Goal: Communication & Community: Answer question/provide support

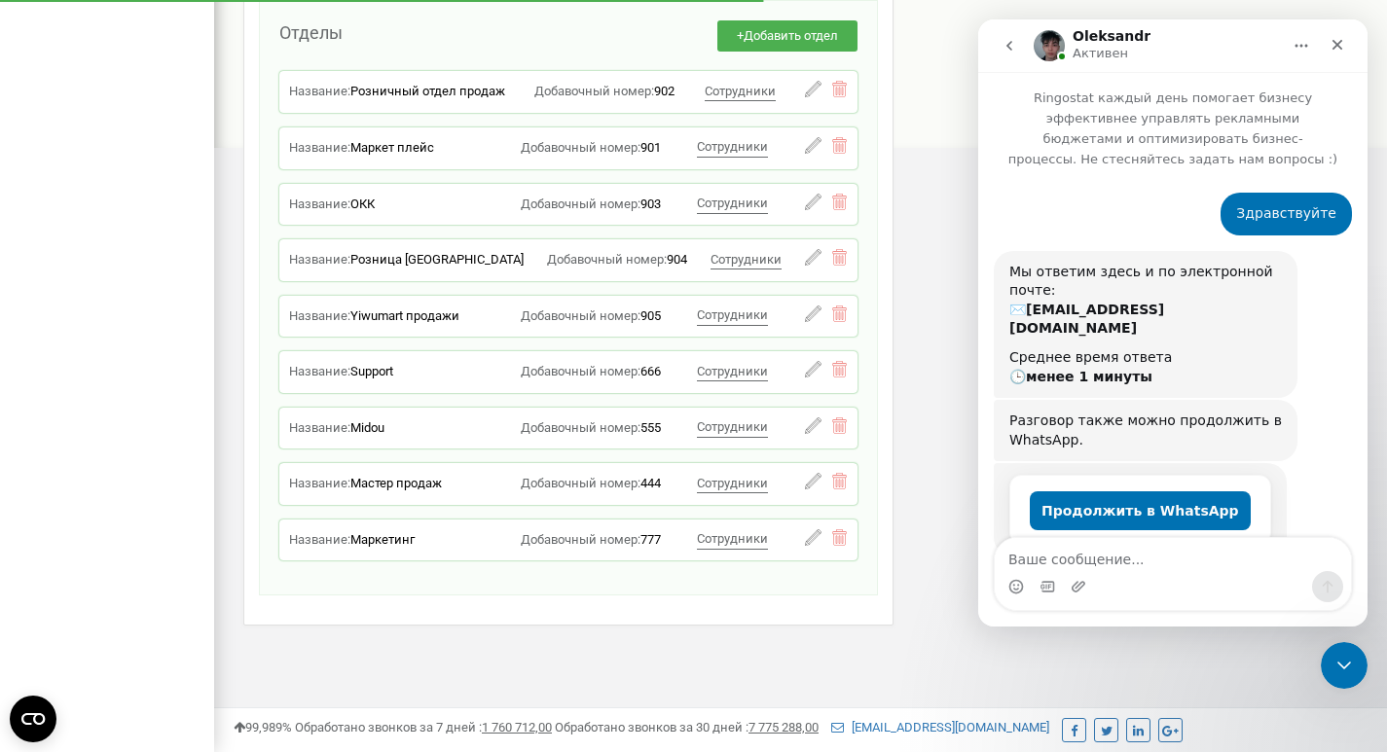
scroll to position [1618, 0]
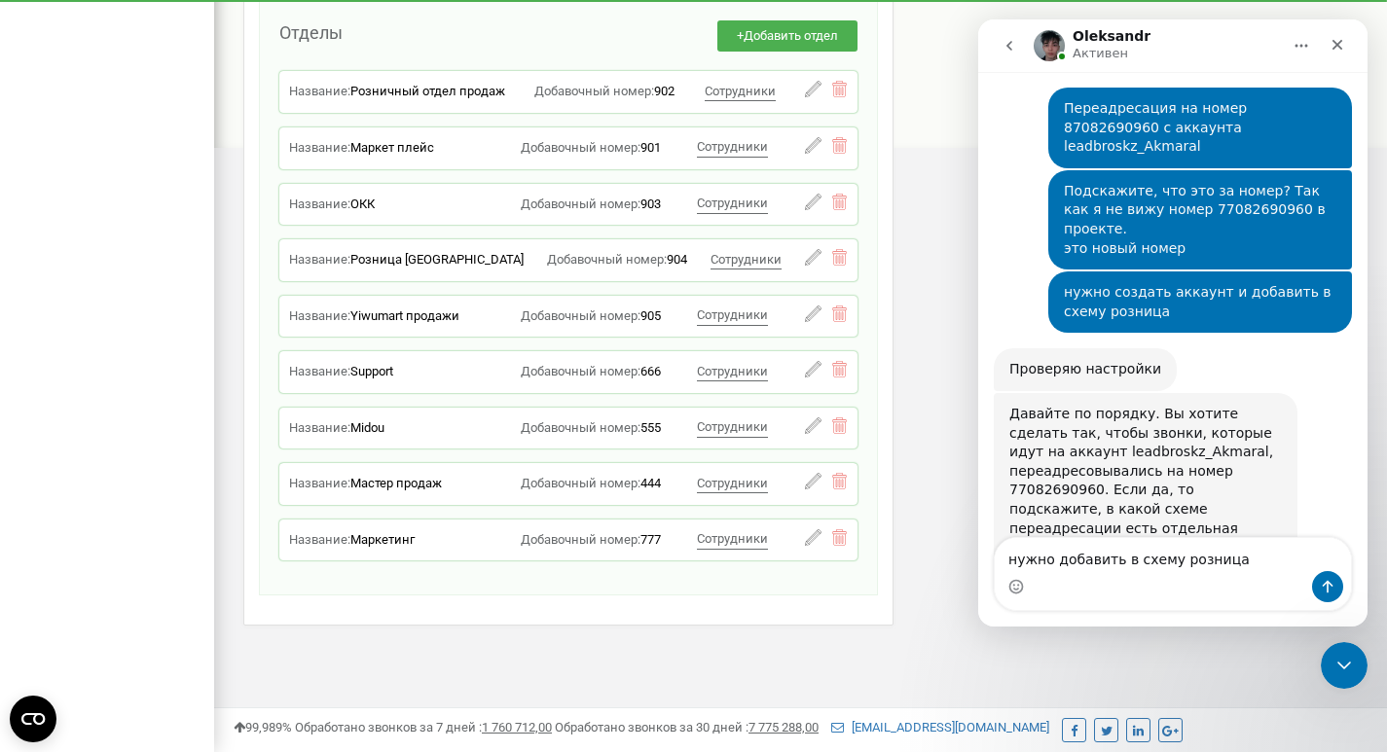
type textarea "нужно добавить в схему розница ч"
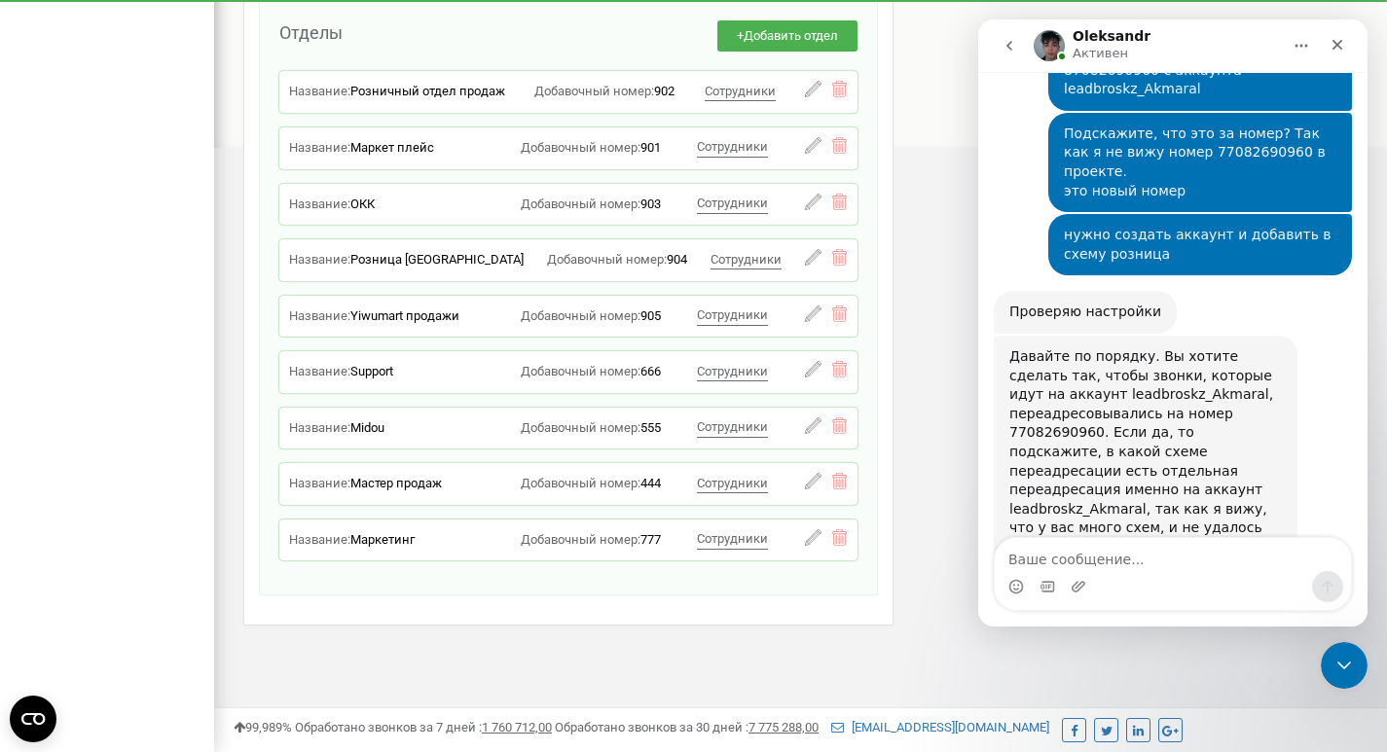
scroll to position [1676, 0]
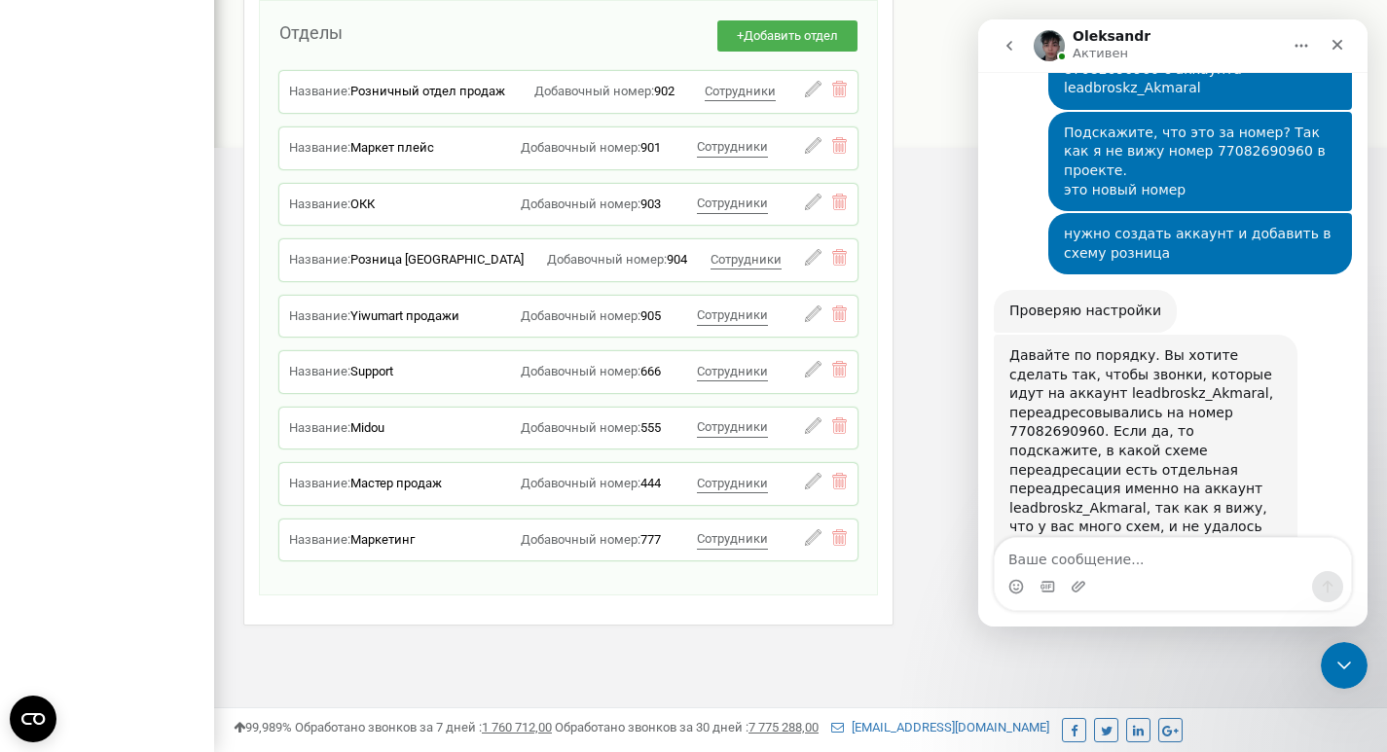
drag, startPoint x: 1008, startPoint y: 198, endPoint x: 1299, endPoint y: 389, distance: 348.6
click at [1299, 389] on div "Давайте по порядку. Вы хотите сделать так, чтобы звонки, которые идут на аккаун…" at bounding box center [1173, 462] width 358 height 254
copy div "Давайте по порядку. Вы хотите сделать так, чтобы звонки, которые идут на аккаун…"
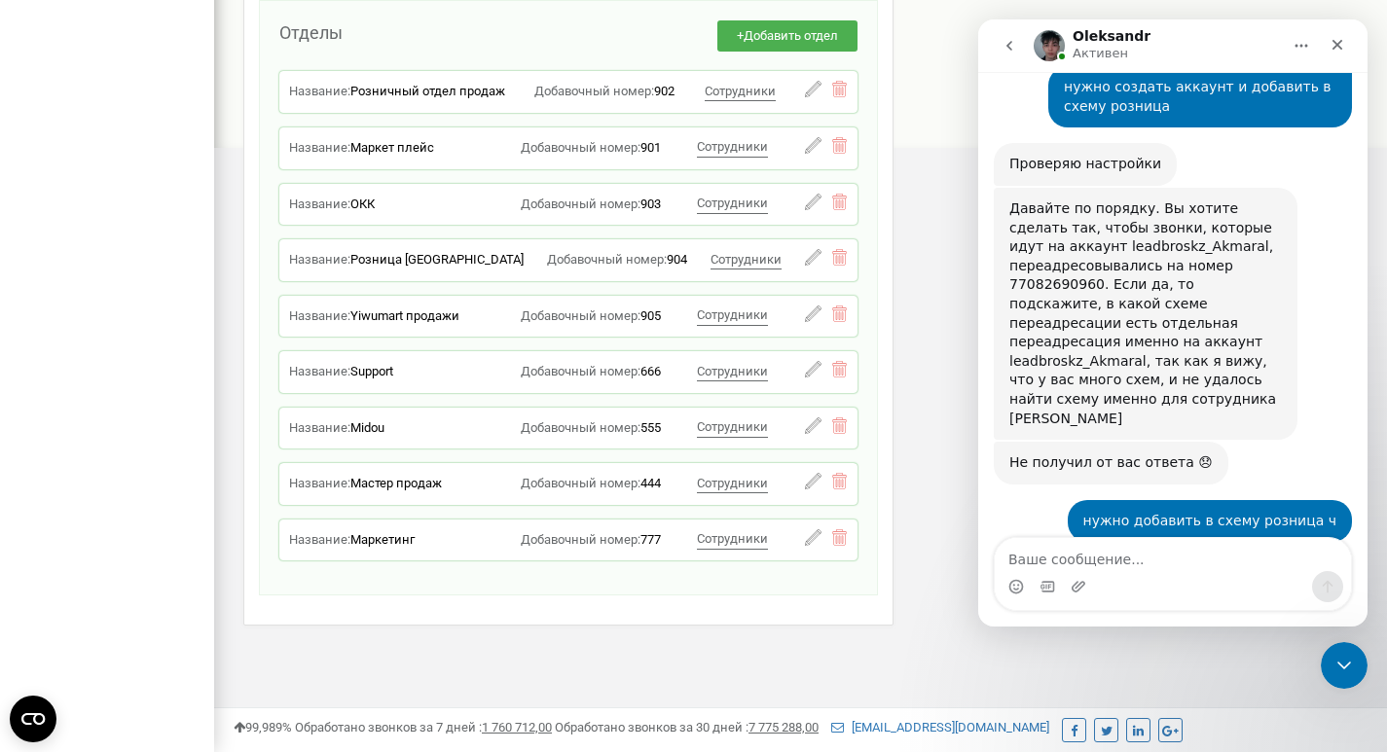
scroll to position [1878, 0]
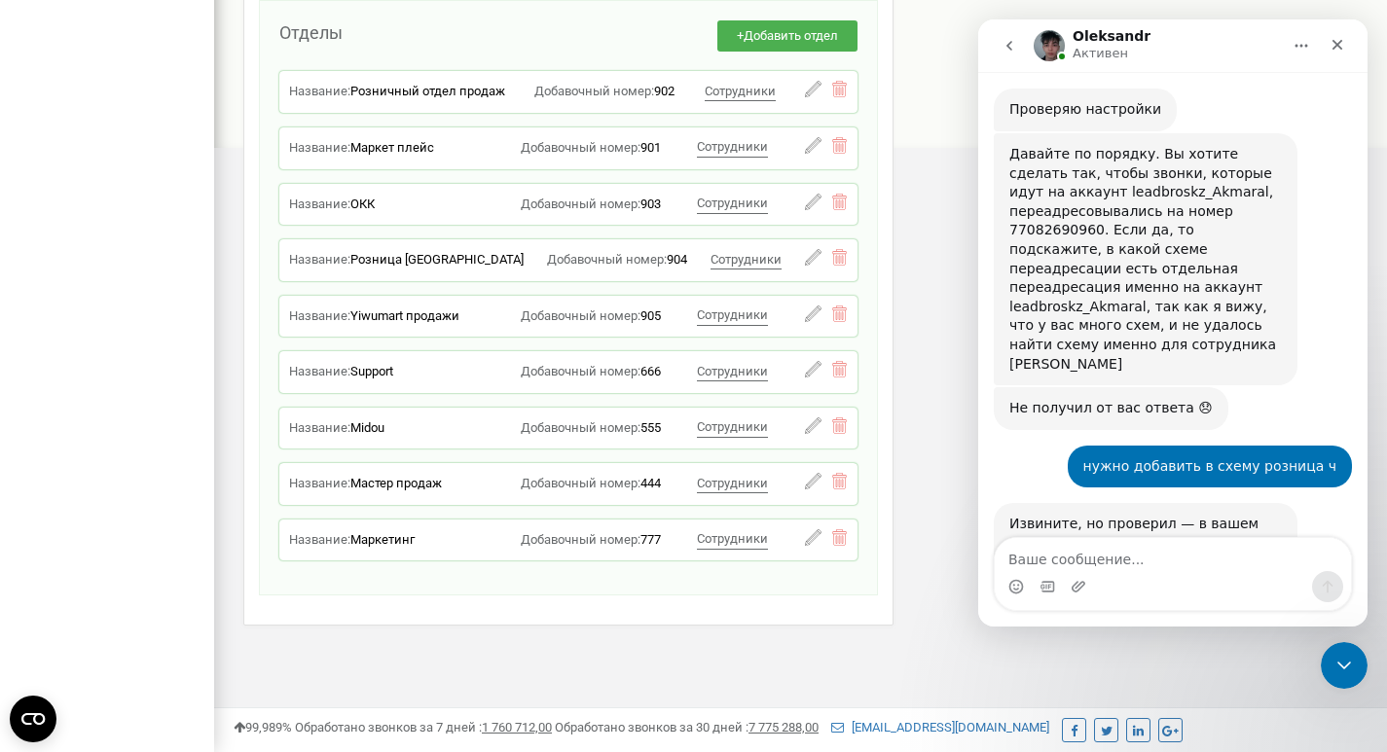
click at [1125, 554] on img "Oleksandr говорит…" at bounding box center [1139, 616] width 261 height 125
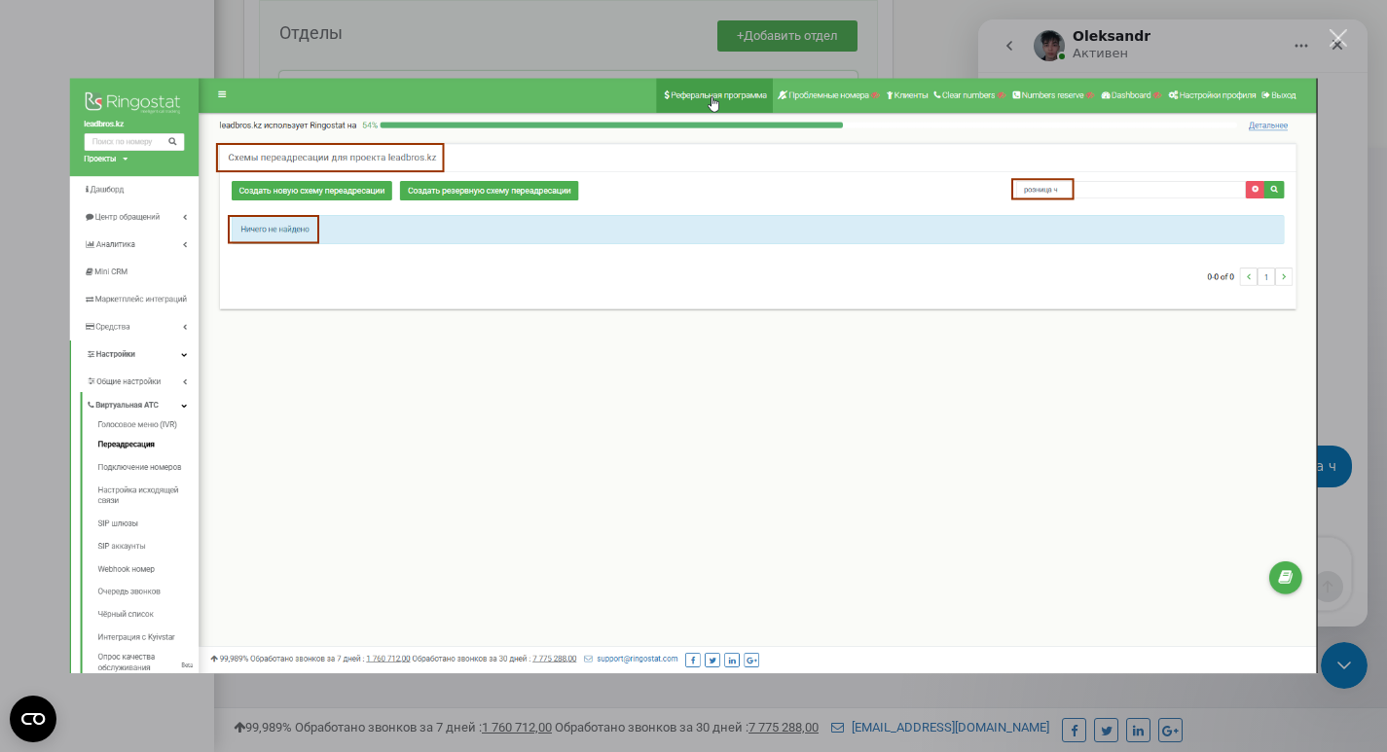
scroll to position [0, 0]
click at [1340, 33] on div "Закрыть" at bounding box center [1339, 38] width 18 height 18
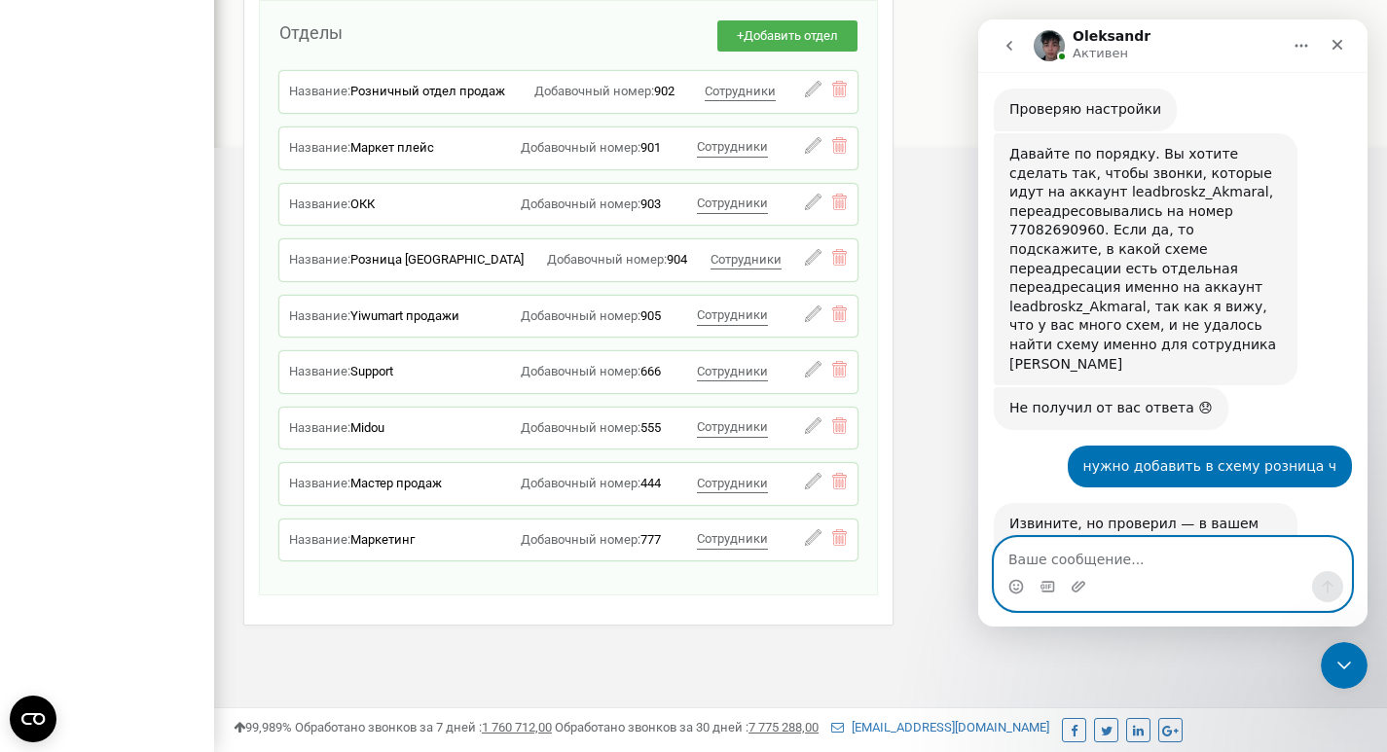
click at [1091, 564] on textarea "Ваше сообщение..." at bounding box center [1173, 554] width 356 height 33
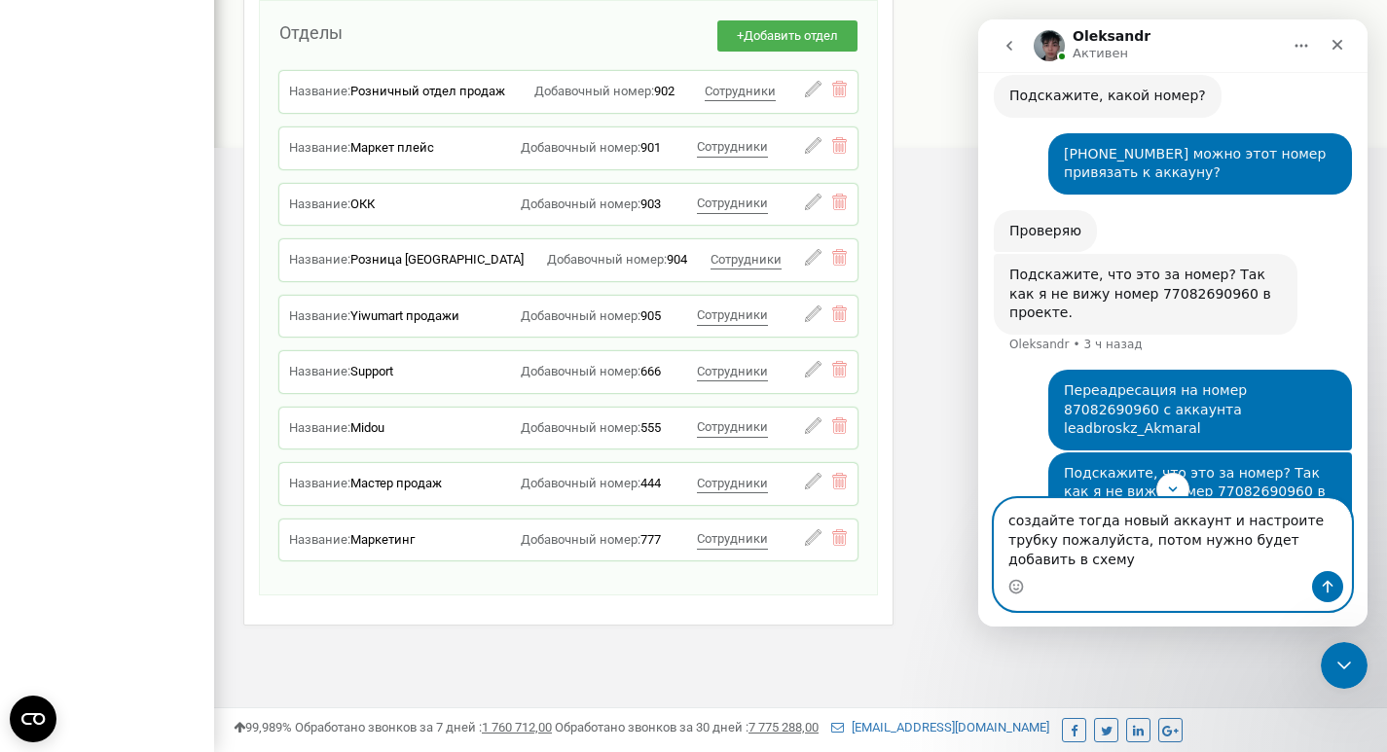
scroll to position [1508, 0]
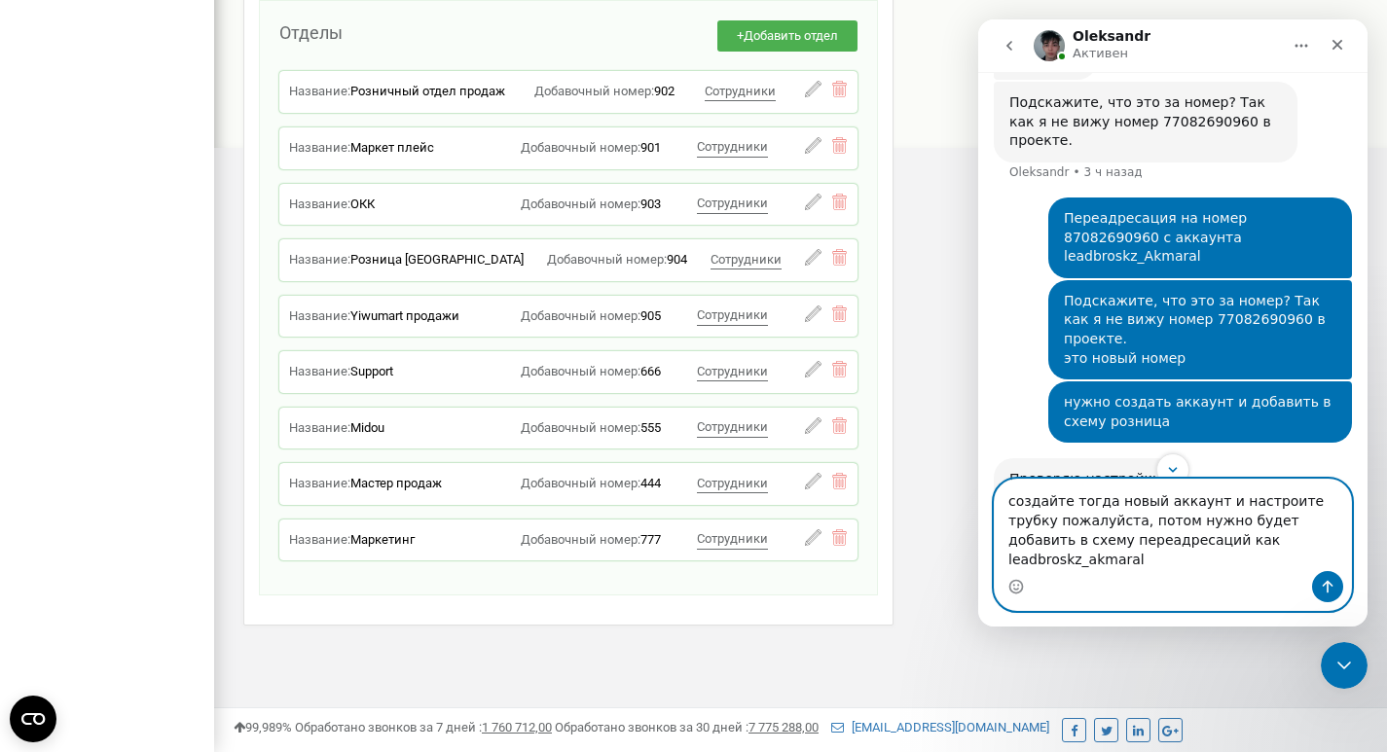
click at [1209, 558] on textarea "создайте тогда новый аккаунт и настроите трубку пожалуйста, потом нужно будет д…" at bounding box center [1173, 526] width 356 height 92
type textarea "создайте тогда новый аккаунт и настроите трубку пожалуйста, потом нужно будет д…"
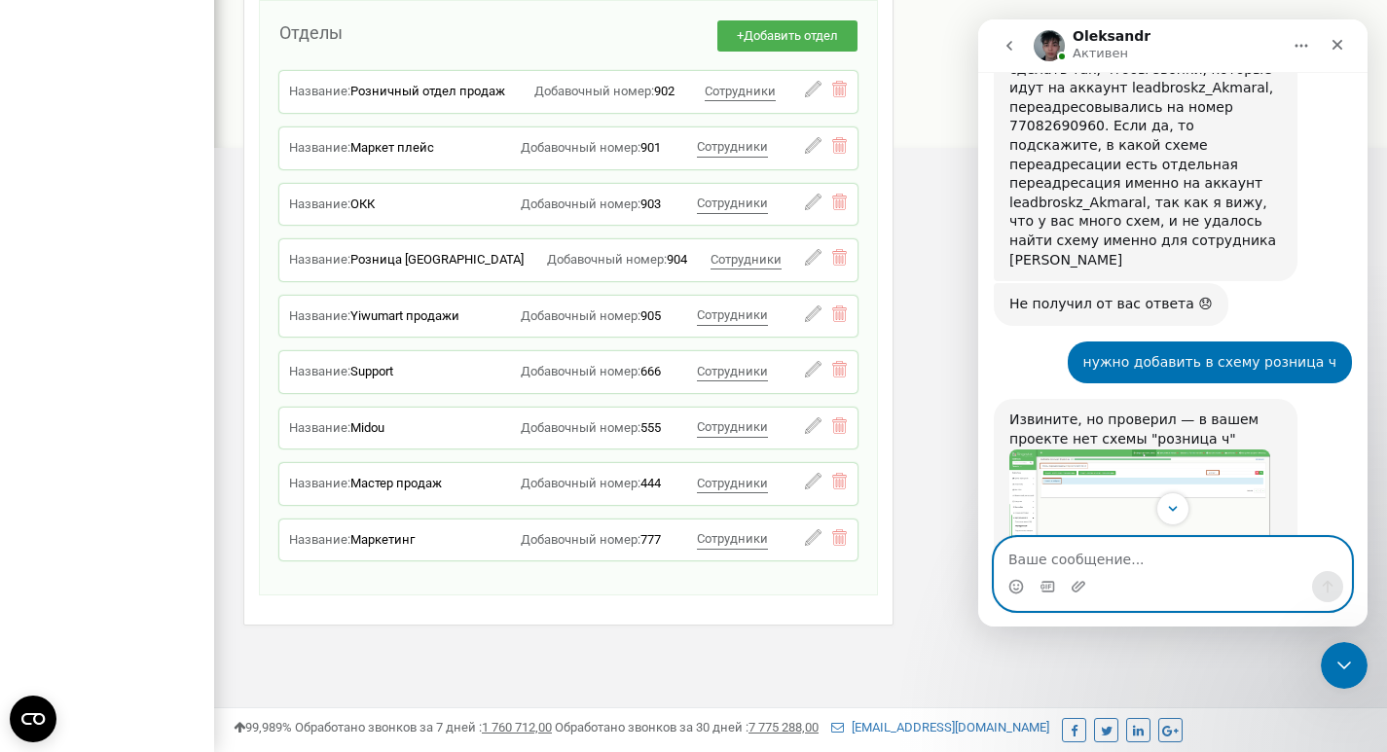
scroll to position [1994, 0]
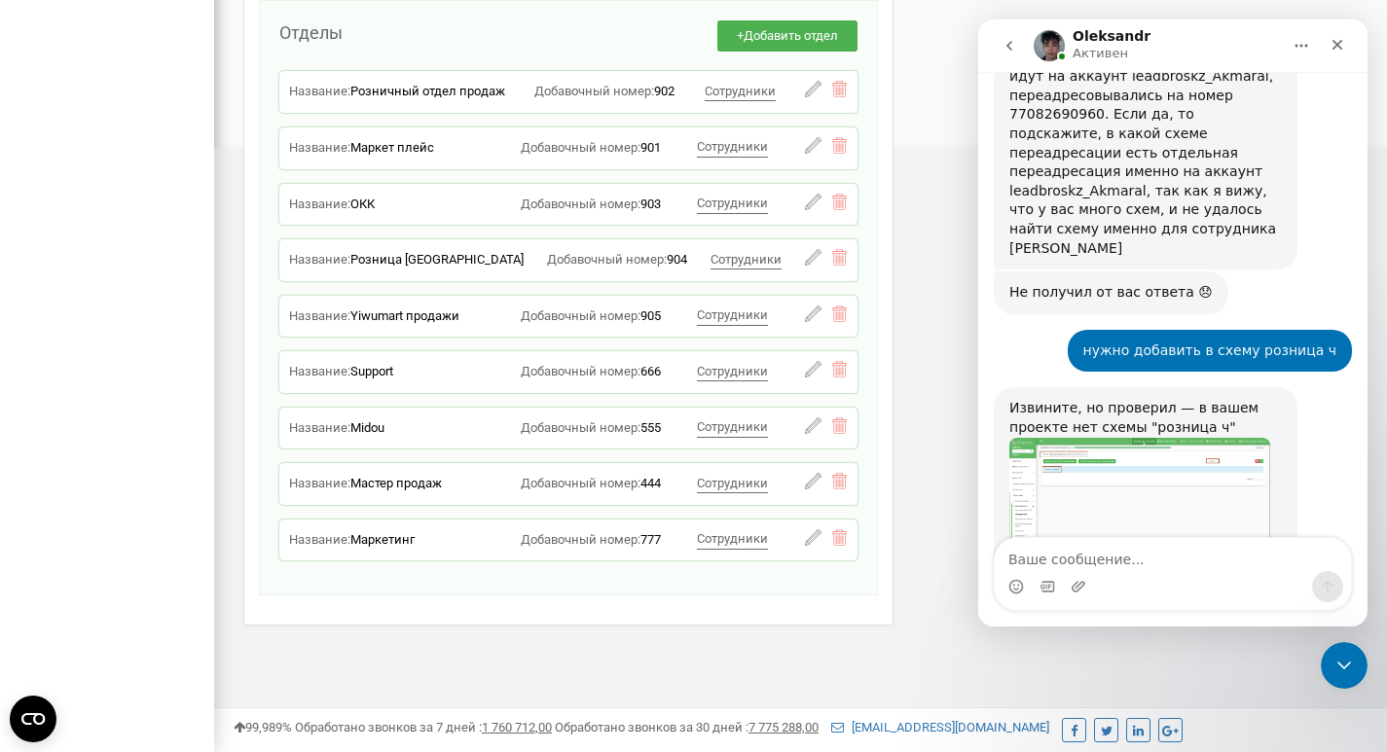
click at [1002, 42] on icon "go back" at bounding box center [1010, 46] width 16 height 16
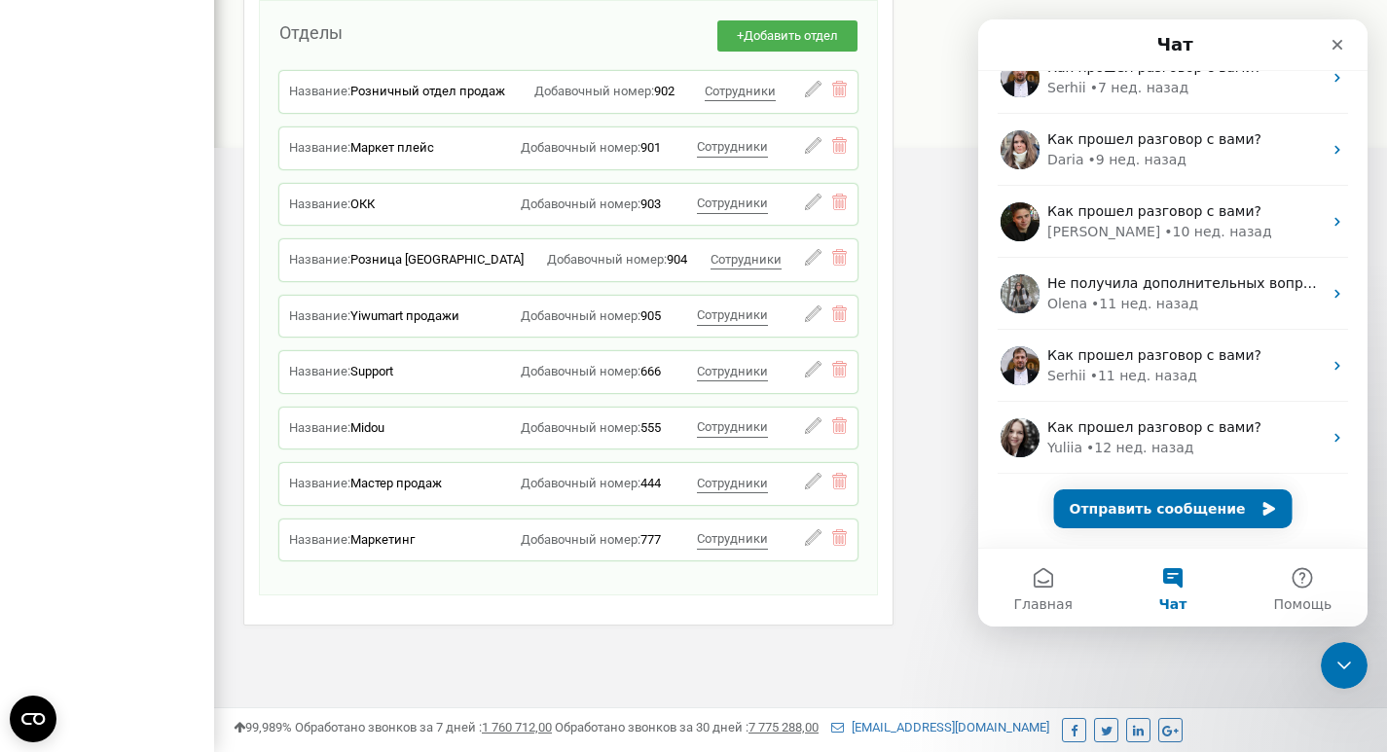
scroll to position [0, 0]
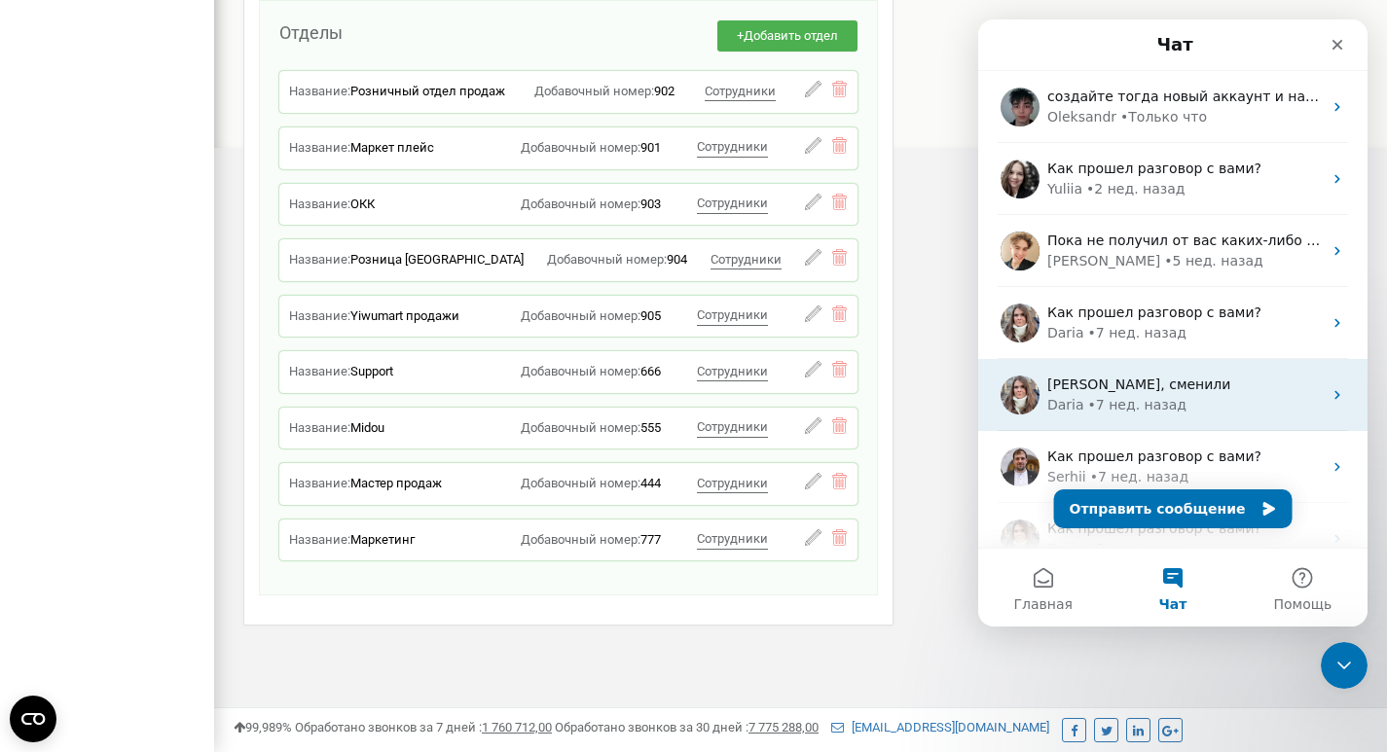
click at [1120, 405] on div "• [DATE]" at bounding box center [1137, 405] width 98 height 20
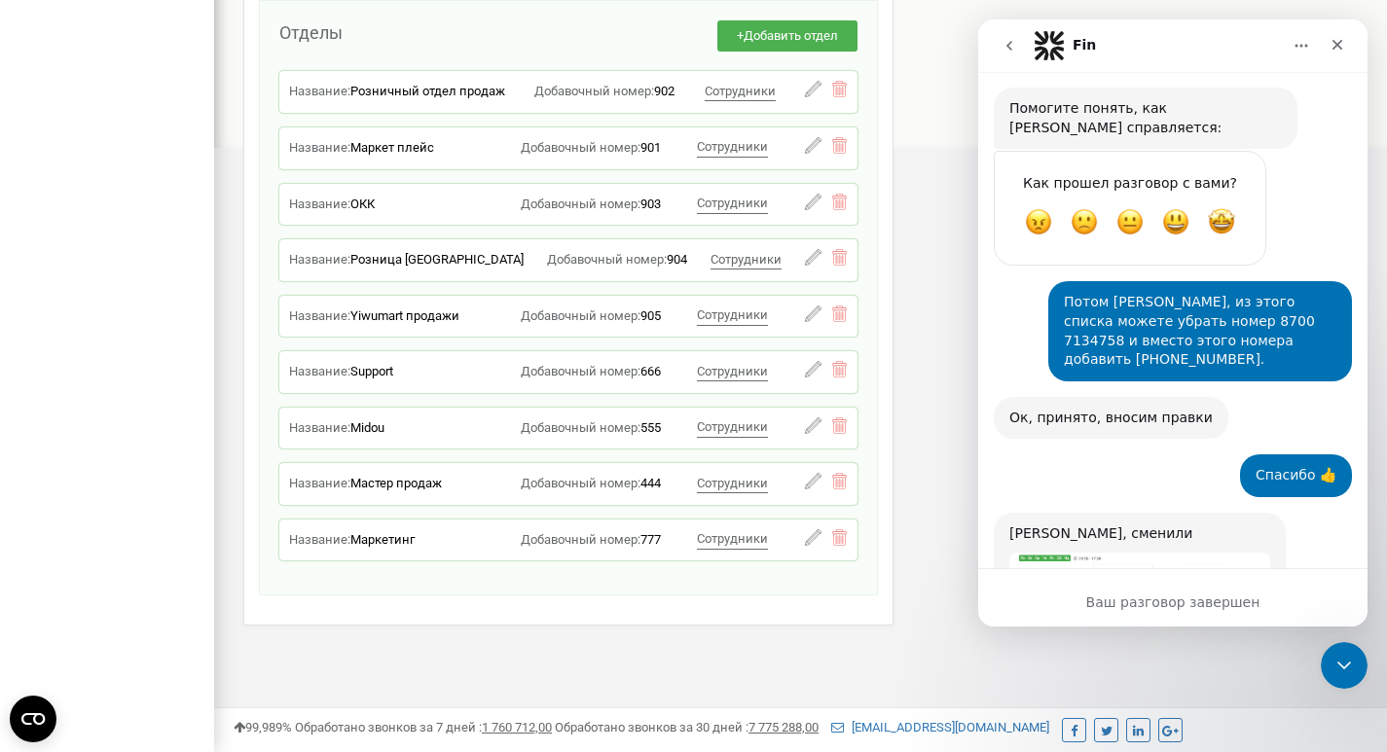
scroll to position [4316, 0]
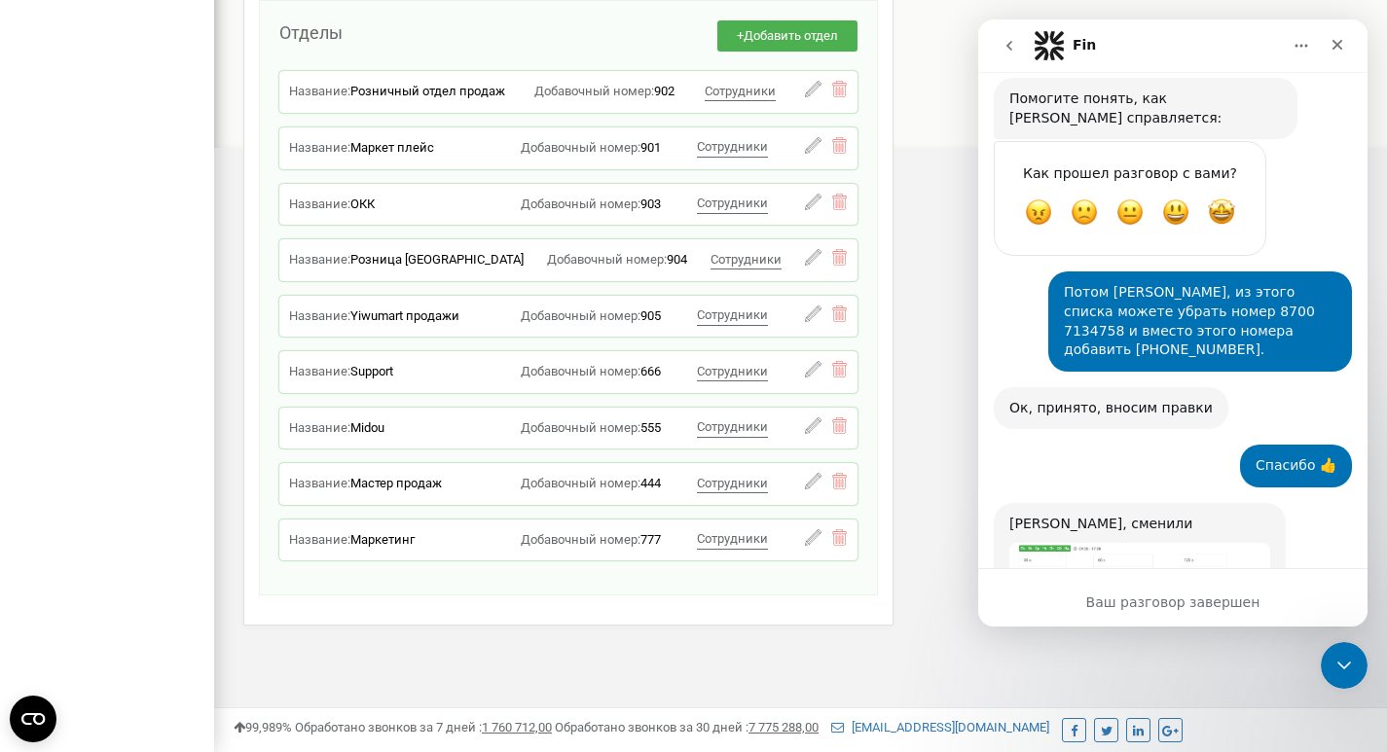
click at [1017, 44] on button "go back" at bounding box center [1009, 45] width 37 height 37
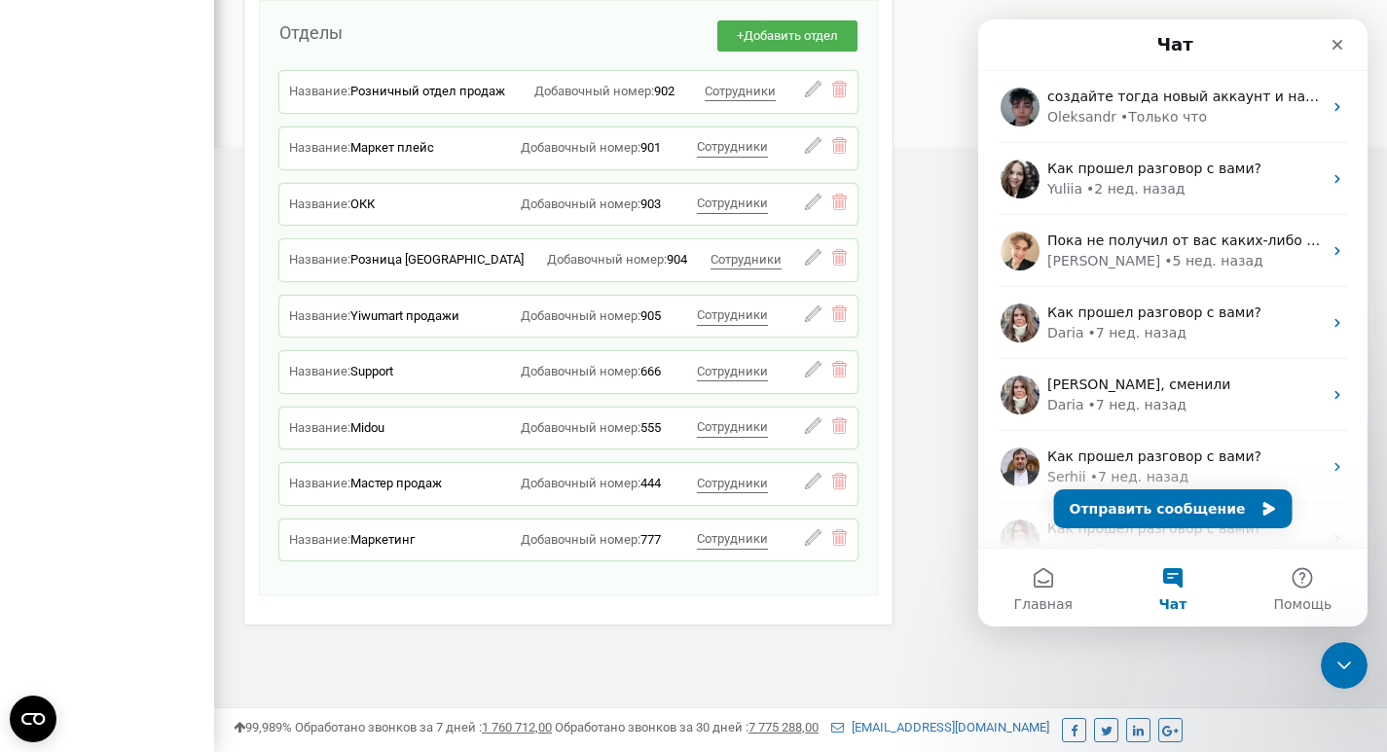
scroll to position [0, 0]
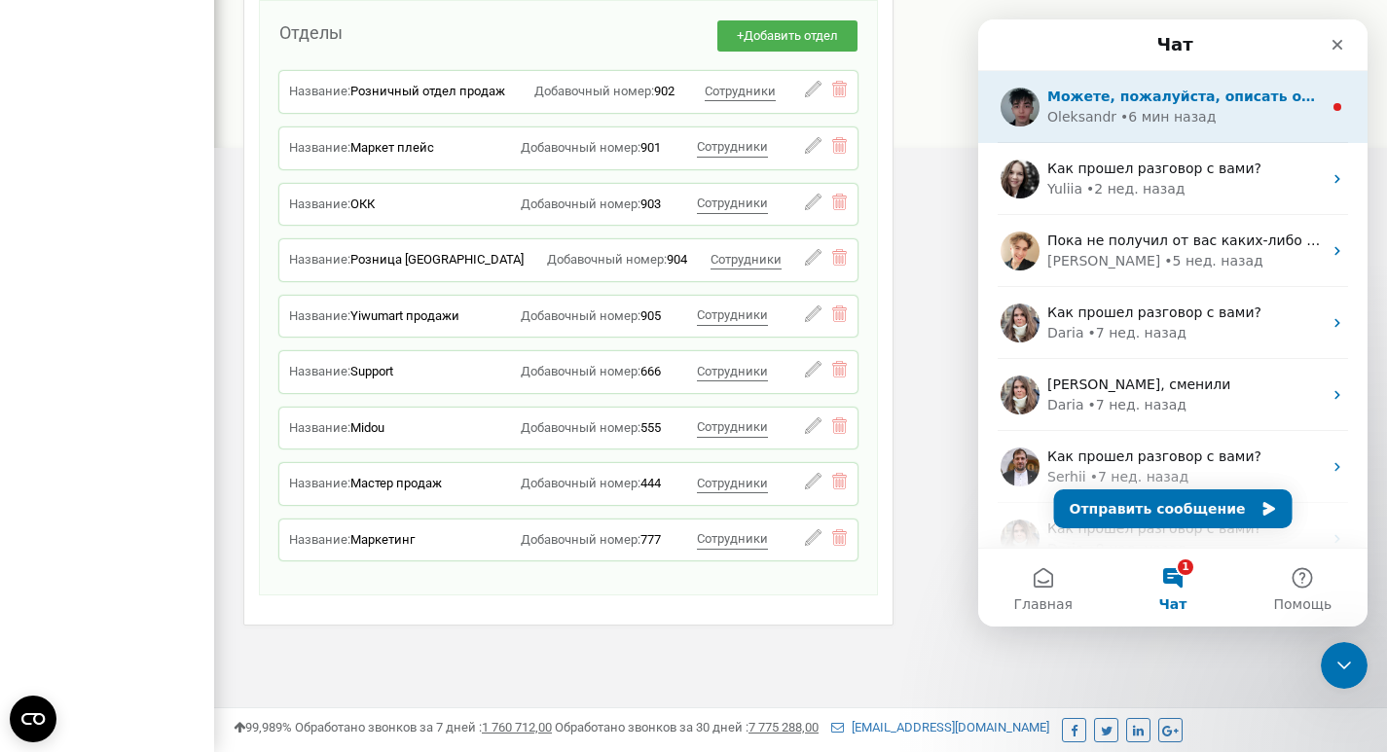
click at [1171, 115] on div "• 6 мин назад" at bounding box center [1167, 117] width 95 height 20
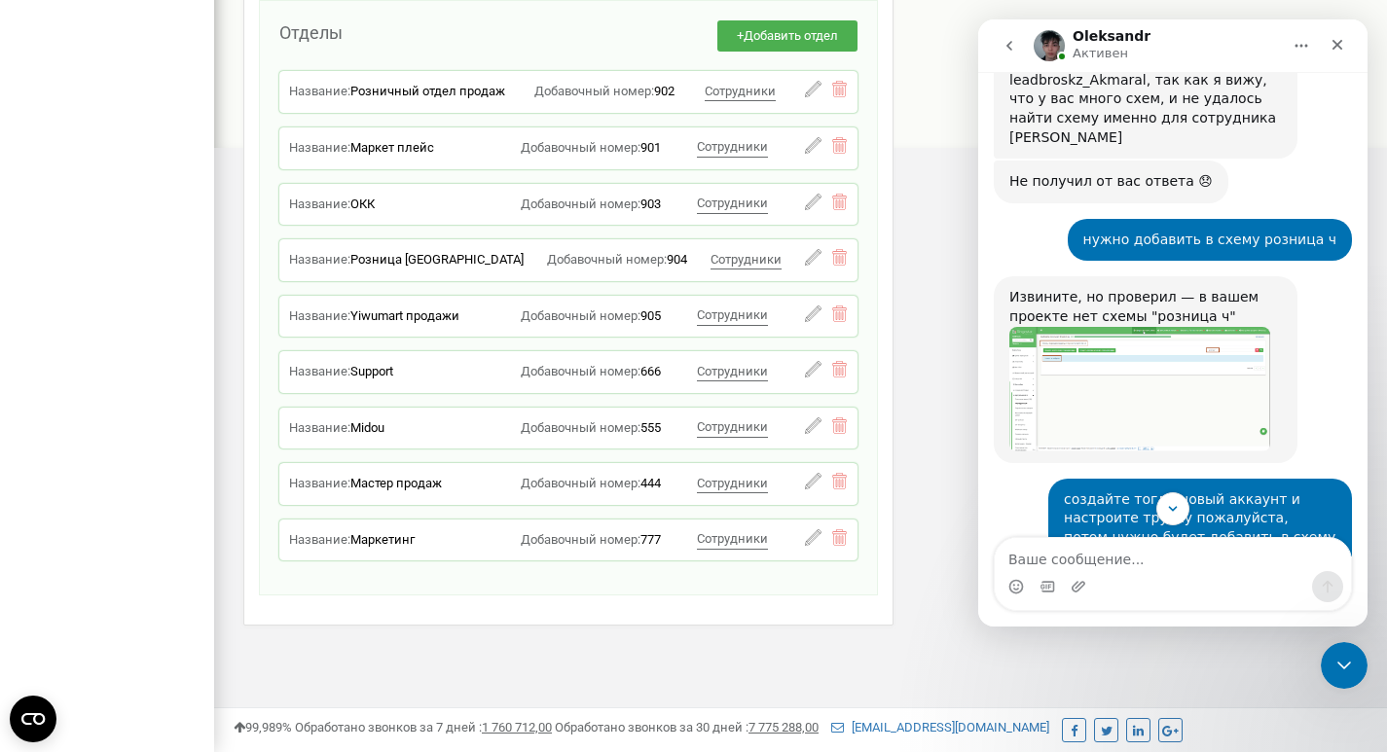
scroll to position [2121, 0]
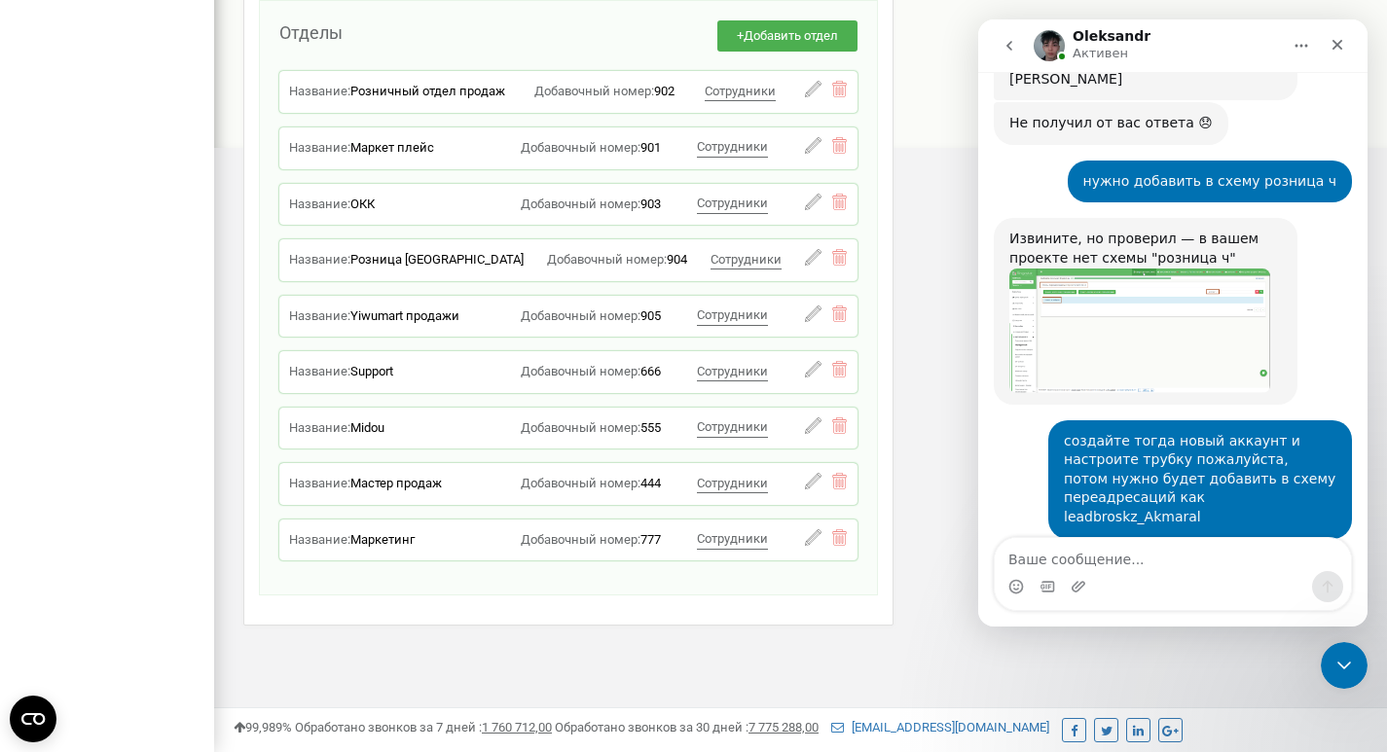
click at [1102, 554] on textarea "Ваше сообщение..." at bounding box center [1173, 554] width 356 height 33
